Goal: Task Accomplishment & Management: Complete application form

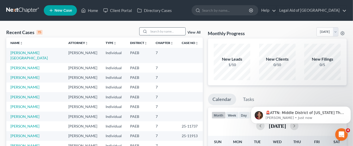
click at [158, 31] on input "search" at bounding box center [167, 32] width 37 height 8
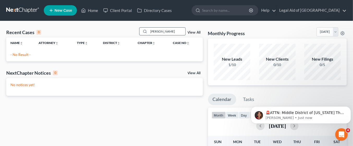
type input "[PERSON_NAME]"
click at [145, 31] on icon at bounding box center [145, 31] width 4 height 4
click at [66, 10] on span "New Case" at bounding box center [63, 11] width 17 height 4
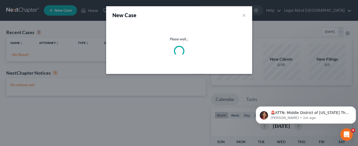
select select "67"
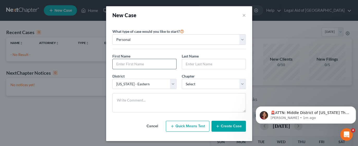
click at [154, 66] on input "text" at bounding box center [145, 64] width 64 height 10
type input "Tambera"
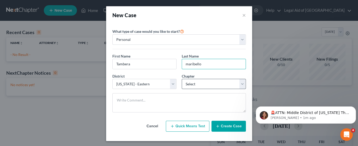
type input "maribello"
click at [236, 83] on select "Select 7 11 12 13" at bounding box center [214, 84] width 64 height 10
select select "3"
click at [182, 79] on select "Select 7 11 12 13" at bounding box center [214, 84] width 64 height 10
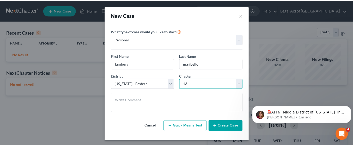
scroll to position [1, 0]
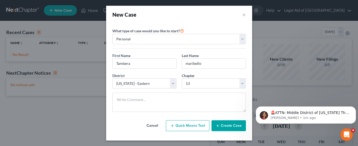
click at [216, 126] on line "button" at bounding box center [217, 126] width 2 height 0
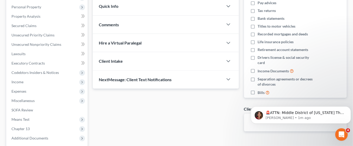
scroll to position [91, 0]
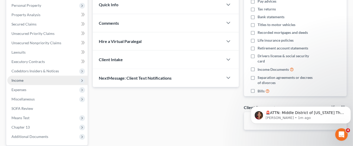
click at [25, 82] on span "Income" at bounding box center [47, 80] width 80 height 9
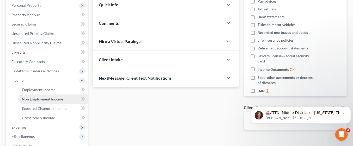
click at [58, 101] on span "Non Employment Income" at bounding box center [42, 99] width 41 height 4
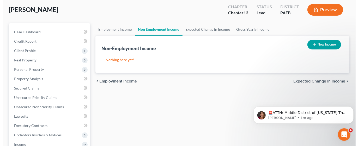
scroll to position [33, 0]
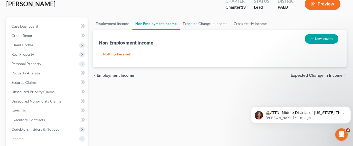
click at [329, 39] on button "New Income" at bounding box center [322, 39] width 34 height 10
select select "0"
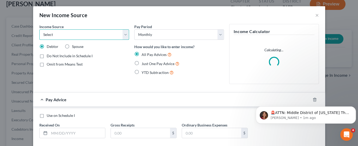
click at [122, 37] on select "Select Unemployment Disability (from employer) Pension Retirement Social Securi…" at bounding box center [84, 34] width 90 height 10
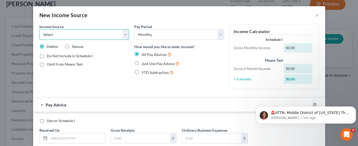
select select "4"
click at [39, 29] on select "Select Unemployment Disability (from employer) Pension Retirement Social Securi…" at bounding box center [84, 34] width 90 height 10
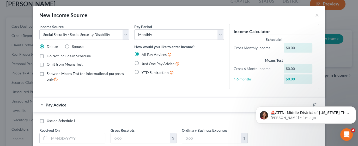
click at [142, 63] on label "Just One Pay Advice" at bounding box center [161, 64] width 38 height 6
click at [144, 63] on input "Just One Pay Advice" at bounding box center [145, 62] width 3 height 3
radio input "true"
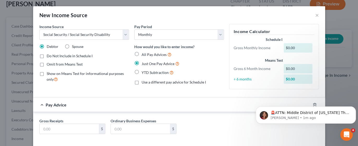
click at [298, 48] on div "$0.00" at bounding box center [298, 47] width 29 height 9
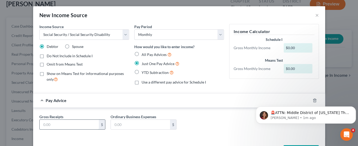
click at [74, 122] on input "text" at bounding box center [69, 125] width 59 height 10
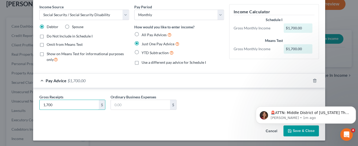
type input "1,700"
click at [293, 131] on html "🚨ATTN: Middle District of [US_STATE] The court has added a new Credit Counselin…" at bounding box center [306, 114] width 104 height 37
click at [297, 131] on html "🚨ATTN: Middle District of [US_STATE] The court has added a new Credit Counselin…" at bounding box center [306, 114] width 104 height 37
click at [295, 133] on button "Save & Close" at bounding box center [301, 131] width 35 height 11
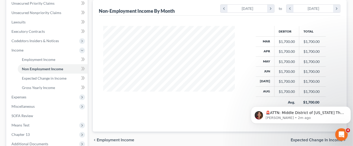
scroll to position [123, 0]
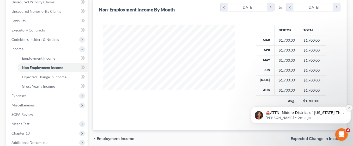
click at [349, 108] on icon "Dismiss notification" at bounding box center [349, 108] width 2 height 2
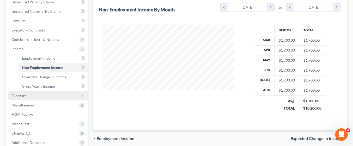
click at [31, 95] on span "Expenses" at bounding box center [47, 95] width 80 height 9
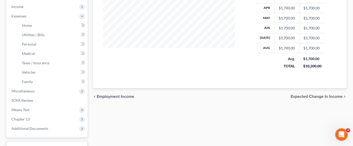
scroll to position [165, 0]
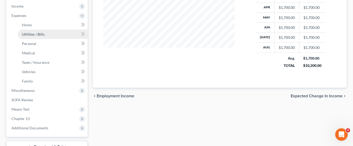
click at [40, 34] on span "Utilities / Bills" at bounding box center [33, 34] width 23 height 4
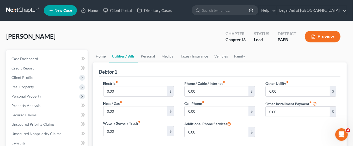
click at [102, 56] on link "Home" at bounding box center [101, 56] width 16 height 13
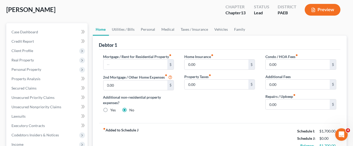
scroll to position [27, 0]
click at [135, 66] on input "text" at bounding box center [136, 64] width 64 height 10
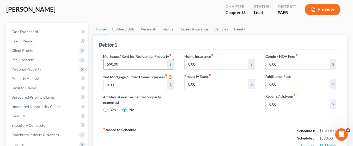
type input "590.00"
click at [208, 82] on input "0.00" at bounding box center [217, 85] width 64 height 10
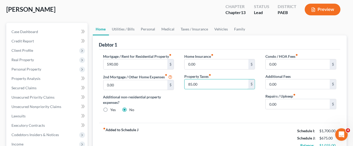
type input "85.00"
click at [121, 34] on link "Utilities / Bills" at bounding box center [123, 29] width 29 height 13
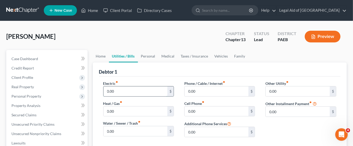
click at [116, 92] on input "0.00" at bounding box center [136, 92] width 64 height 10
type input "80"
click at [128, 131] on input "0.00" at bounding box center [136, 132] width 64 height 10
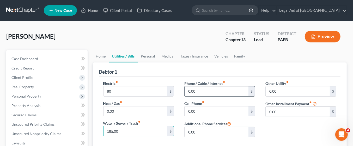
type input "185.00"
click at [202, 91] on input "0.00" at bounding box center [217, 92] width 64 height 10
type input "60"
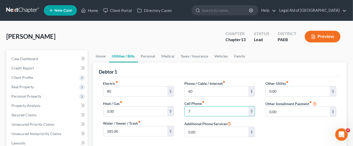
type input "75"
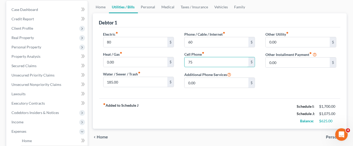
scroll to position [51, 0]
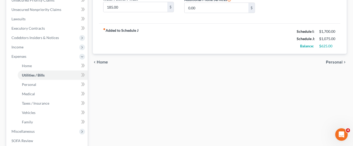
click at [334, 62] on span "Personal" at bounding box center [334, 62] width 17 height 4
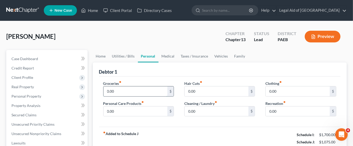
click at [134, 92] on input "0.00" at bounding box center [136, 92] width 64 height 10
type input "600"
click at [207, 93] on input "0.00" at bounding box center [217, 92] width 64 height 10
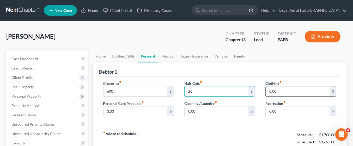
type input "20"
click at [282, 94] on input "0.00" at bounding box center [298, 92] width 64 height 10
type input "10"
click at [278, 109] on input "0.00" at bounding box center [298, 112] width 64 height 10
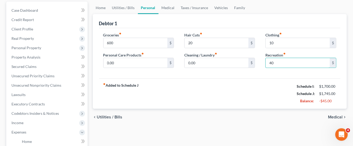
scroll to position [50, 0]
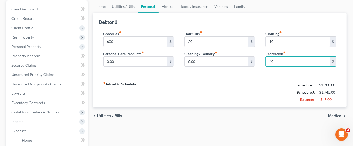
type input "40"
click at [218, 119] on div "chevron_left Utilities / Bills Medical chevron_right" at bounding box center [220, 116] width 254 height 17
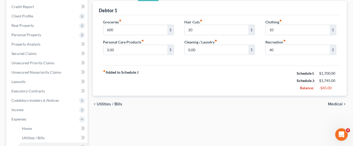
scroll to position [72, 0]
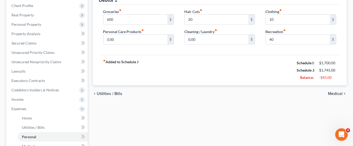
click at [336, 93] on span "Medical" at bounding box center [335, 94] width 15 height 4
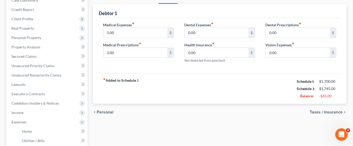
click at [339, 112] on span "Taxes / Insurance" at bounding box center [326, 112] width 33 height 4
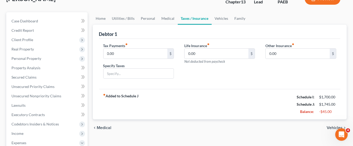
scroll to position [39, 0]
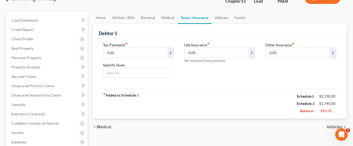
click at [334, 126] on span "Vehicles" at bounding box center [335, 127] width 16 height 4
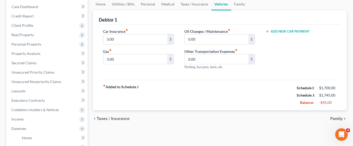
scroll to position [52, 0]
click at [339, 119] on span "Family" at bounding box center [336, 119] width 12 height 4
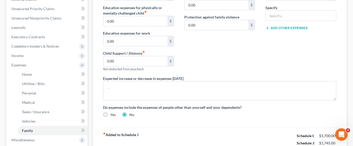
scroll to position [130, 0]
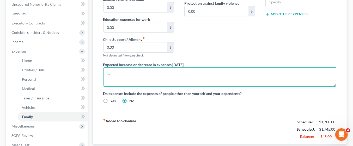
click at [110, 75] on textarea at bounding box center [219, 77] width 233 height 19
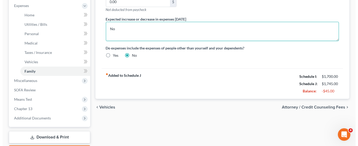
scroll to position [205, 0]
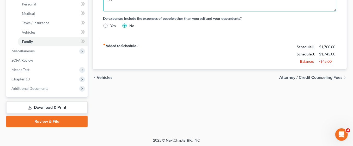
type textarea "No"
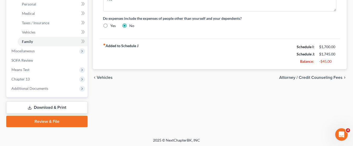
click at [322, 76] on span "Attorney / Credit Counseling Fees" at bounding box center [310, 78] width 63 height 4
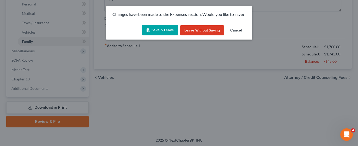
click at [167, 30] on button "Save & Leave" at bounding box center [160, 30] width 36 height 11
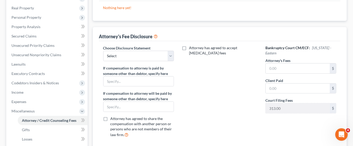
scroll to position [81, 0]
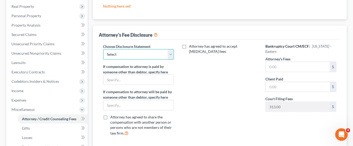
click at [168, 55] on select "Select KY Disclosure" at bounding box center [138, 54] width 71 height 10
select select "0"
click at [103, 49] on select "Select KY Disclosure" at bounding box center [138, 54] width 71 height 10
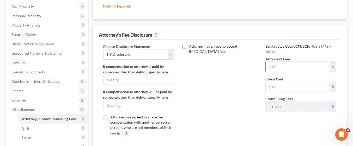
click at [296, 68] on input "text" at bounding box center [298, 67] width 64 height 10
type input "0.00"
click at [284, 85] on input "text" at bounding box center [298, 87] width 64 height 10
type input "0.00"
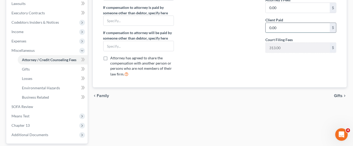
scroll to position [140, 0]
click at [340, 97] on span "Gifts" at bounding box center [338, 96] width 9 height 4
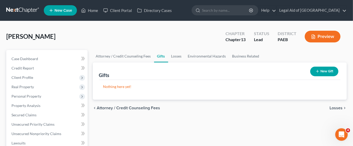
click at [339, 109] on span "Losses" at bounding box center [336, 108] width 13 height 4
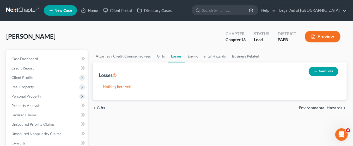
click at [340, 110] on span "Environmental Hazards" at bounding box center [321, 108] width 44 height 4
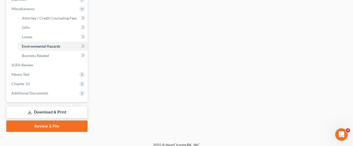
scroll to position [186, 0]
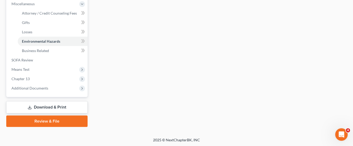
click at [61, 106] on link "Download & Print" at bounding box center [46, 107] width 81 height 12
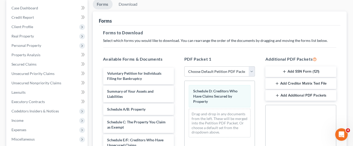
scroll to position [52, 0]
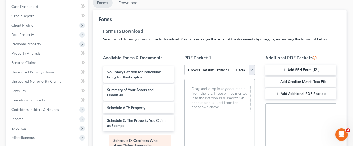
drag, startPoint x: 219, startPoint y: 92, endPoint x: 139, endPoint y: 144, distance: 95.2
click at [185, 117] on div "Schedule D: Creditors Who Have Claims Secured by Property Schedule D: Creditors…" at bounding box center [220, 98] width 70 height 37
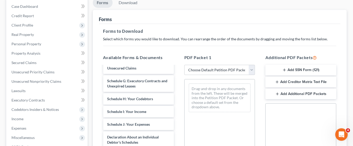
scroll to position [92, 0]
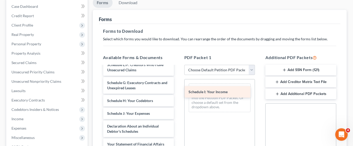
drag, startPoint x: 126, startPoint y: 113, endPoint x: 207, endPoint y: 93, distance: 83.4
click at [178, 93] on div "Schedule I: Your Income Voluntary Petition for Individuals Filing for Bankruptc…" at bounding box center [138, 104] width 79 height 261
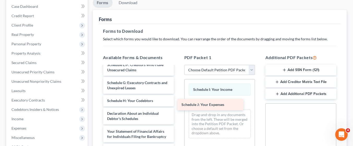
drag, startPoint x: 142, startPoint y: 112, endPoint x: 216, endPoint y: 104, distance: 74.7
click at [178, 104] on div "Schedule J: Your Expenses Voluntary Petition for Individuals Filing for Bankrup…" at bounding box center [138, 98] width 79 height 248
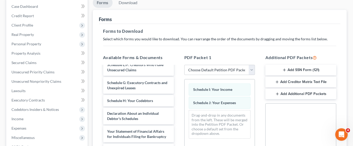
scroll to position [175, 0]
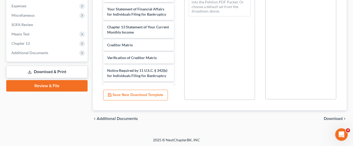
click at [330, 118] on span "Download" at bounding box center [333, 119] width 19 height 4
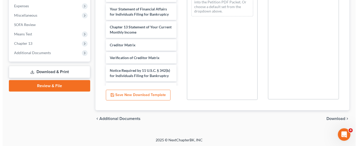
scroll to position [140, 0]
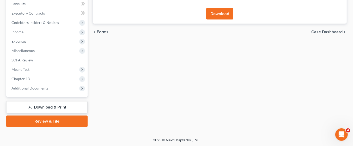
click at [221, 13] on button "Download" at bounding box center [219, 13] width 27 height 11
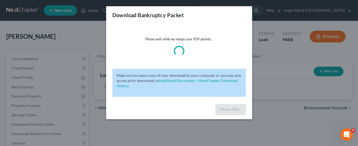
click at [105, 135] on div "Download Bankruptcy Packet Please wait while we merge your PDF packet... Make s…" at bounding box center [179, 73] width 358 height 146
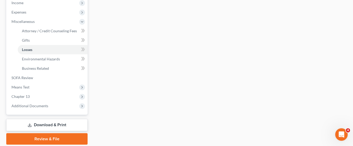
scroll to position [186, 0]
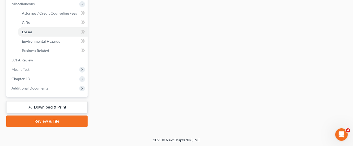
click at [59, 109] on link "Download & Print" at bounding box center [46, 107] width 81 height 12
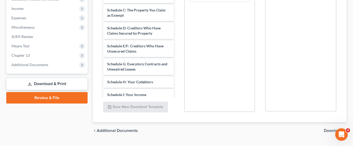
scroll to position [175, 0]
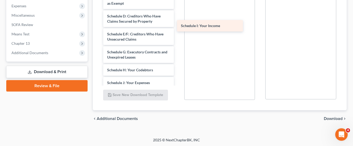
drag, startPoint x: 138, startPoint y: 80, endPoint x: 215, endPoint y: 21, distance: 97.0
click at [178, 21] on div "Schedule I: Your Income Voluntary Petition for Individuals Filing for Bankruptc…" at bounding box center [138, 74] width 79 height 261
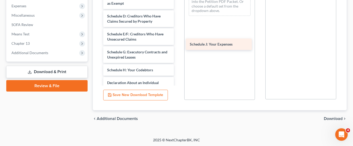
drag, startPoint x: 142, startPoint y: 84, endPoint x: 225, endPoint y: 46, distance: 90.9
click at [178, 46] on div "Schedule J: Your Expenses Voluntary Petition for Individuals Filing for Bankrup…" at bounding box center [138, 68] width 79 height 248
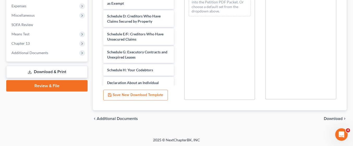
click at [332, 117] on span "Download" at bounding box center [333, 119] width 19 height 4
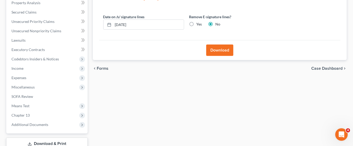
scroll to position [104, 0]
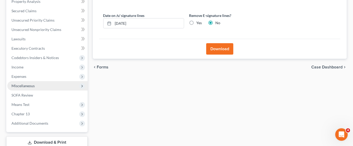
click at [37, 83] on span "Miscellaneous" at bounding box center [47, 85] width 80 height 9
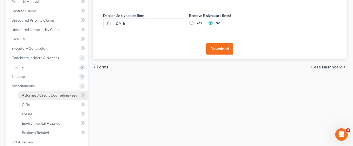
click at [57, 95] on span "Attorney / Credit Counseling Fees" at bounding box center [49, 95] width 55 height 4
select select "0"
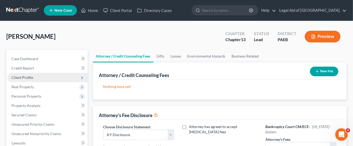
click at [37, 78] on span "Client Profile" at bounding box center [47, 77] width 80 height 9
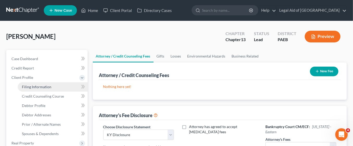
click at [48, 87] on span "Filing Information" at bounding box center [36, 87] width 29 height 4
select select "1"
select select "0"
select select "3"
select select "67"
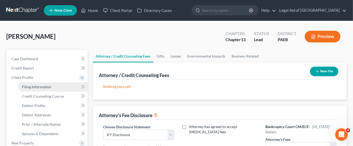
select select "39"
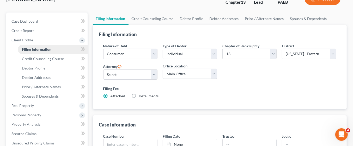
scroll to position [38, 0]
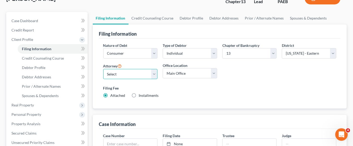
click at [154, 74] on select "Select [PERSON_NAME] - PAEB [PERSON_NAME] - PAEB [PERSON_NAME] - PAEB [PERSON_N…" at bounding box center [130, 74] width 55 height 10
select select "5"
click at [103, 69] on select "Select [PERSON_NAME] - PAEB [PERSON_NAME] - PAEB [PERSON_NAME] - PAEB [PERSON_N…" at bounding box center [130, 74] width 55 height 10
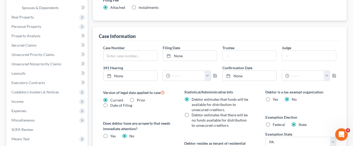
scroll to position [127, 0]
click at [273, 123] on label "Federal" at bounding box center [279, 124] width 12 height 5
click at [275, 123] on input "Federal" at bounding box center [276, 123] width 3 height 3
radio input "true"
radio input "false"
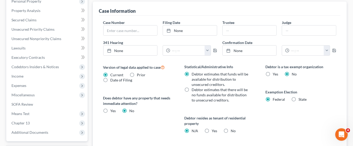
scroll to position [154, 0]
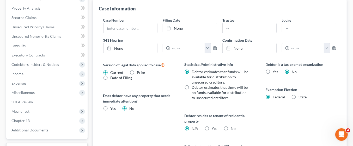
click at [192, 88] on label "Debtor estimates that there will be no funds available for distribution to unse…" at bounding box center [220, 93] width 57 height 16
click at [194, 88] on input "Debtor estimates that there will be no funds available for distribution to unse…" at bounding box center [195, 86] width 3 height 3
radio input "true"
radio input "false"
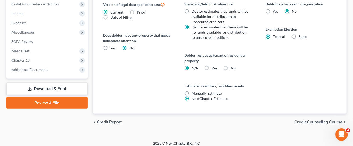
scroll to position [214, 0]
click at [51, 89] on link "Download & Print" at bounding box center [46, 89] width 81 height 12
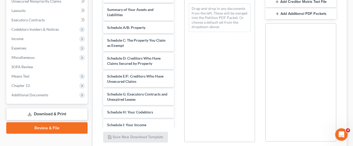
scroll to position [136, 0]
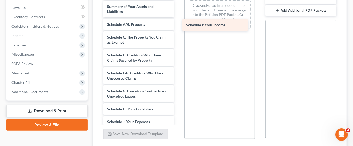
drag, startPoint x: 146, startPoint y: 119, endPoint x: 225, endPoint y: 23, distance: 124.3
click at [178, 23] on div "Schedule I: Your Income Voluntary Petition for Individuals Filing for Bankruptc…" at bounding box center [138, 113] width 79 height 261
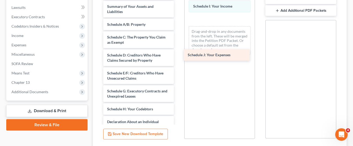
drag, startPoint x: 144, startPoint y: 119, endPoint x: 225, endPoint y: 53, distance: 104.2
click at [178, 53] on div "Schedule J: Your Expenses Voluntary Petition for Individuals Filing for Bankrup…" at bounding box center [138, 107] width 79 height 248
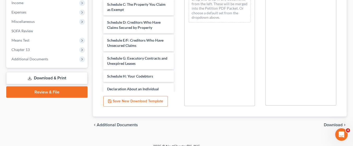
scroll to position [175, 0]
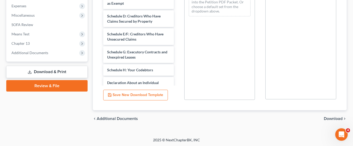
click at [331, 119] on span "Download" at bounding box center [333, 119] width 19 height 4
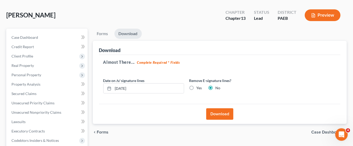
scroll to position [19, 0]
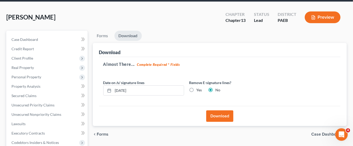
click at [222, 116] on button "Download" at bounding box center [219, 116] width 27 height 11
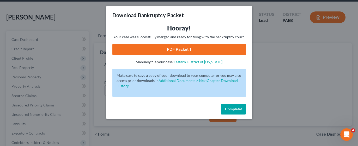
click at [187, 49] on link "PDF Packet 1" at bounding box center [179, 49] width 134 height 11
click at [240, 113] on button "Complete!" at bounding box center [233, 109] width 25 height 10
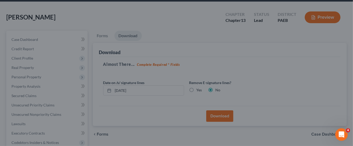
click at [233, 106] on div at bounding box center [176, 73] width 353 height 146
